Goal: Information Seeking & Learning: Learn about a topic

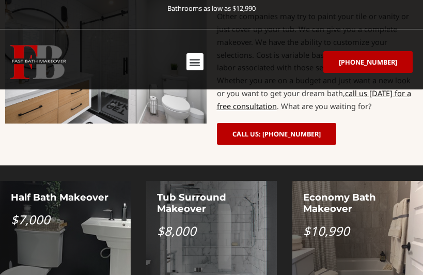
scroll to position [941, 0]
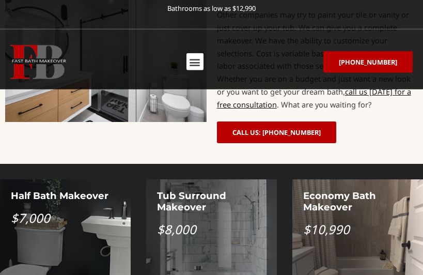
click at [344, 182] on div "Economy Bath Makeover $10,990" at bounding box center [358, 261] width 131 height 165
click at [332, 179] on div "Economy Bath Makeover $10,990" at bounding box center [358, 261] width 131 height 165
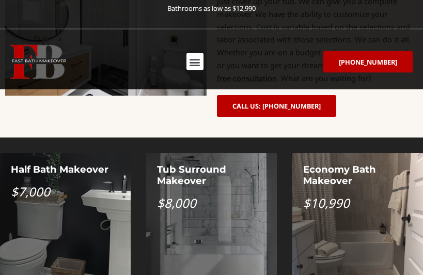
scroll to position [965, 0]
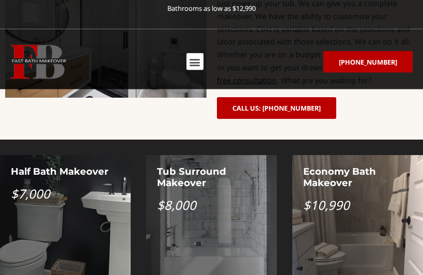
click at [325, 162] on div "Economy Bath Makeover $10,990" at bounding box center [358, 237] width 131 height 165
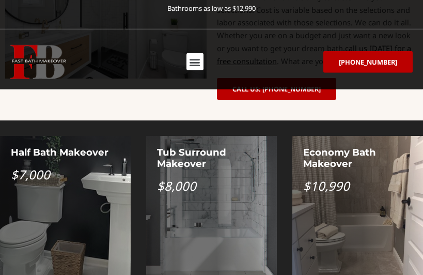
scroll to position [985, 0]
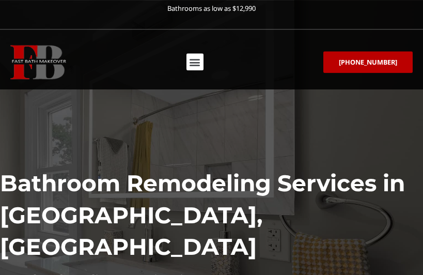
scroll to position [69, 0]
